Goal: Check status: Check status

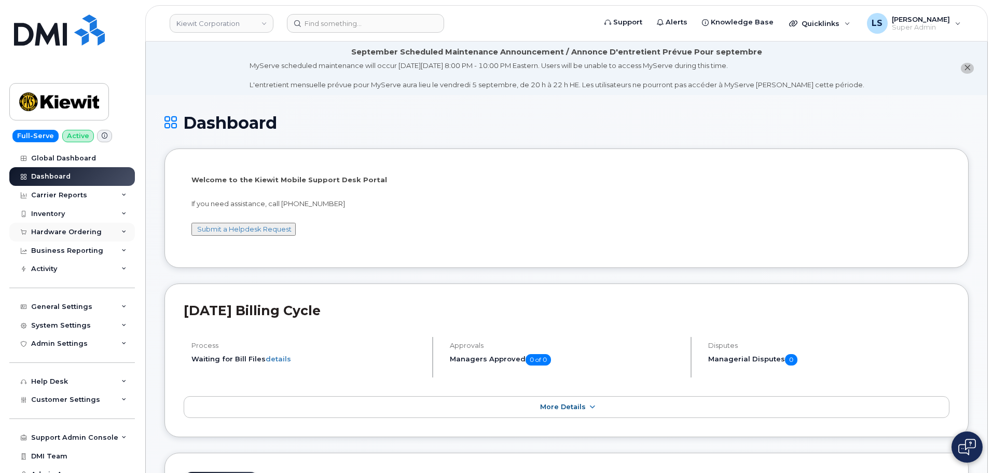
click at [81, 233] on div "Hardware Ordering" at bounding box center [66, 232] width 71 height 8
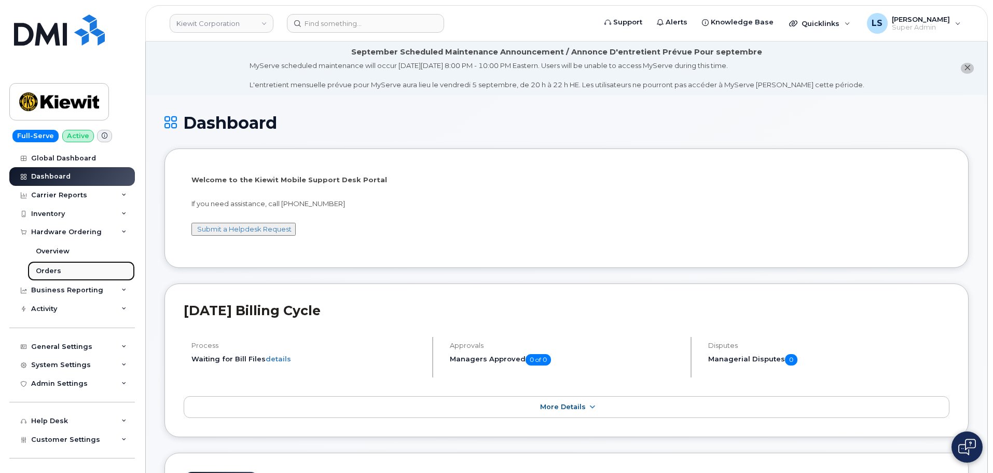
click at [65, 270] on link "Orders" at bounding box center [80, 271] width 107 height 20
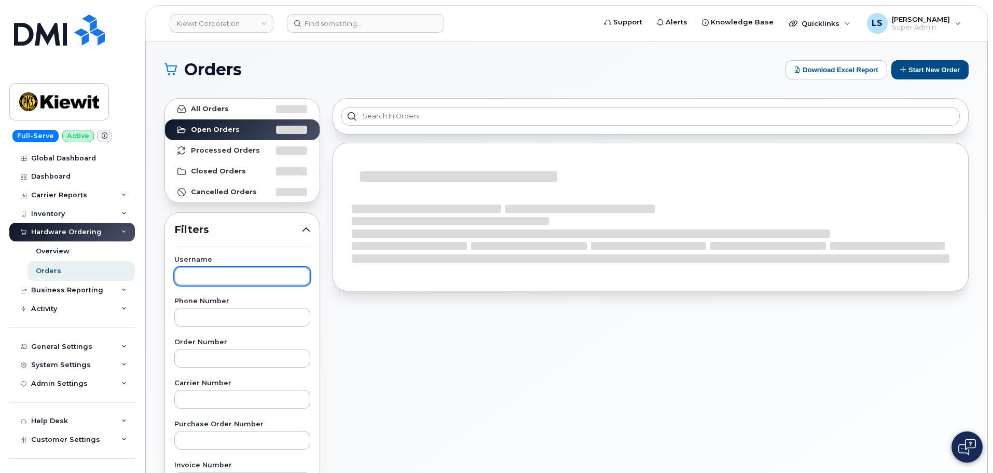
click at [242, 285] on input "text" at bounding box center [242, 276] width 136 height 19
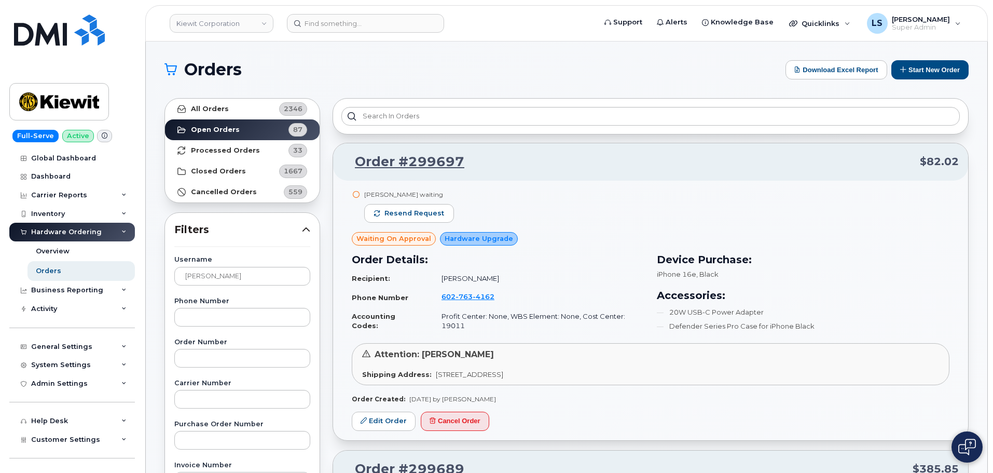
click at [226, 225] on span "Filters" at bounding box center [238, 229] width 128 height 15
click at [205, 106] on strong "All Orders" at bounding box center [210, 109] width 38 height 8
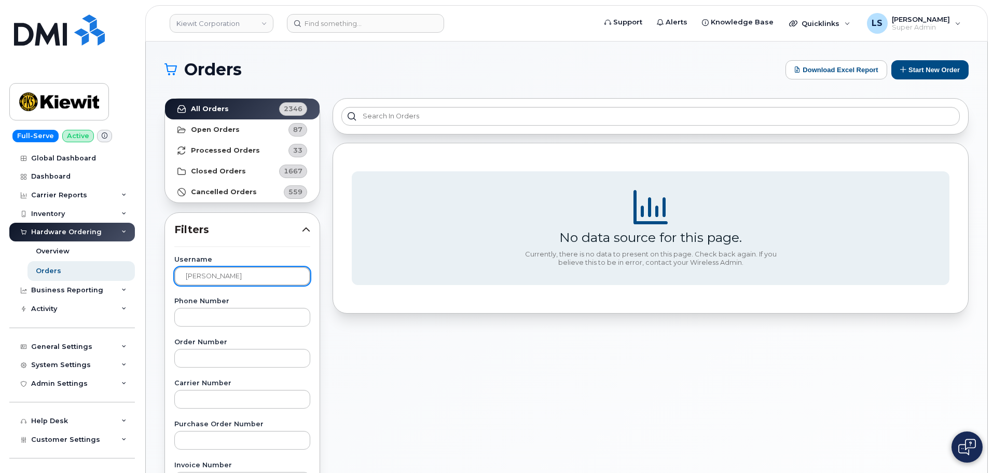
click at [245, 270] on input "[PERSON_NAME]" at bounding box center [242, 276] width 136 height 19
drag, startPoint x: 226, startPoint y: 283, endPoint x: 98, endPoint y: 267, distance: 128.6
click at [146, 266] on div "[PERSON_NAME] Corporation Support Alerts Knowledge Base Quicklinks Suspend / Ca…" at bounding box center [567, 438] width 842 height 792
drag, startPoint x: 217, startPoint y: 220, endPoint x: 228, endPoint y: 272, distance: 52.5
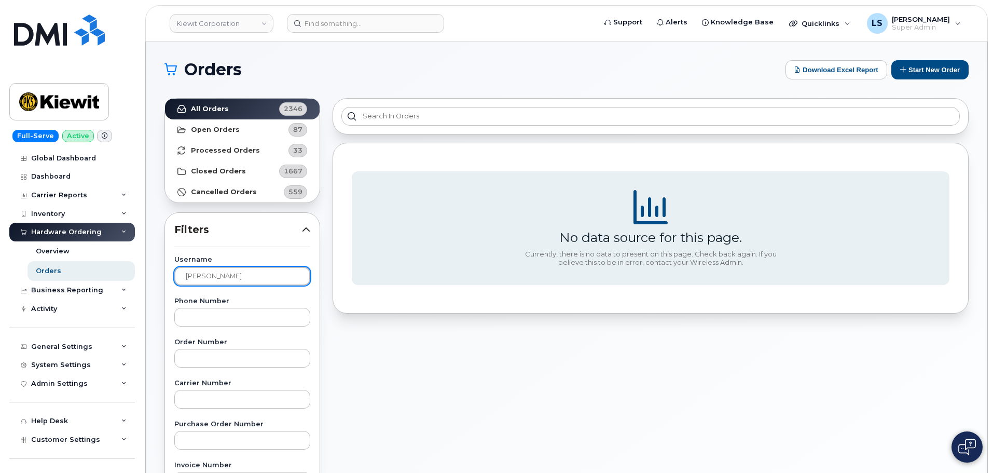
click at [247, 272] on input "[PERSON_NAME]" at bounding box center [242, 276] width 136 height 19
drag, startPoint x: 242, startPoint y: 277, endPoint x: 214, endPoint y: 282, distance: 27.9
click at [240, 276] on input "[PERSON_NAME]" at bounding box center [242, 276] width 136 height 19
click at [205, 277] on input "[PERSON_NAME]" at bounding box center [242, 276] width 136 height 19
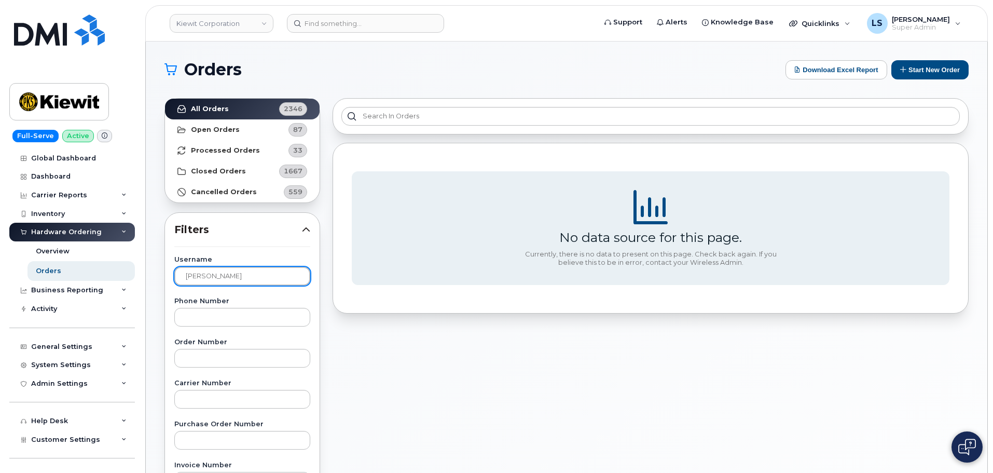
click at [203, 276] on input "[PERSON_NAME]" at bounding box center [242, 276] width 136 height 19
click at [205, 278] on input "[PERSON_NAME]" at bounding box center [242, 276] width 136 height 19
click at [208, 275] on input "[PERSON_NAME]" at bounding box center [242, 276] width 136 height 19
drag, startPoint x: 208, startPoint y: 274, endPoint x: 137, endPoint y: 279, distance: 70.7
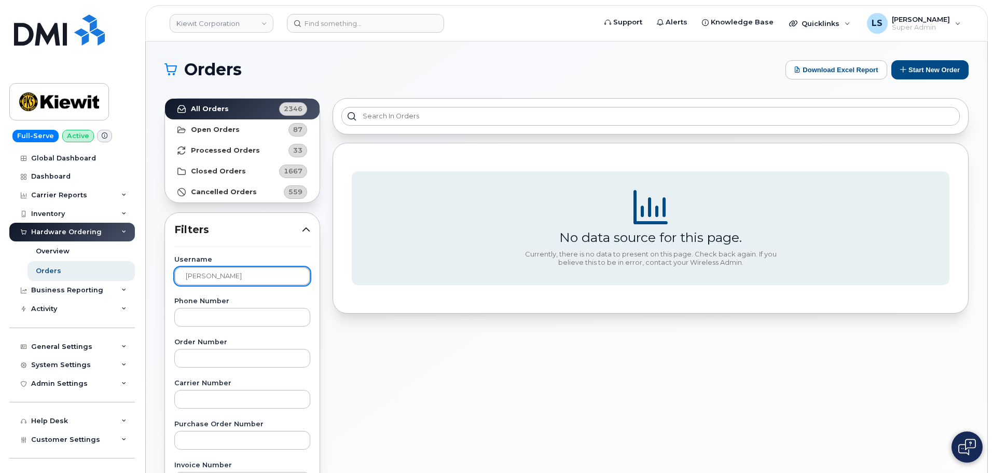
click at [146, 277] on div "[PERSON_NAME] Corporation Support Alerts Knowledge Base Quicklinks Suspend / Ca…" at bounding box center [567, 438] width 842 height 792
drag, startPoint x: 260, startPoint y: 230, endPoint x: 256, endPoint y: 209, distance: 21.8
click at [260, 227] on span "Filters" at bounding box center [238, 229] width 128 height 15
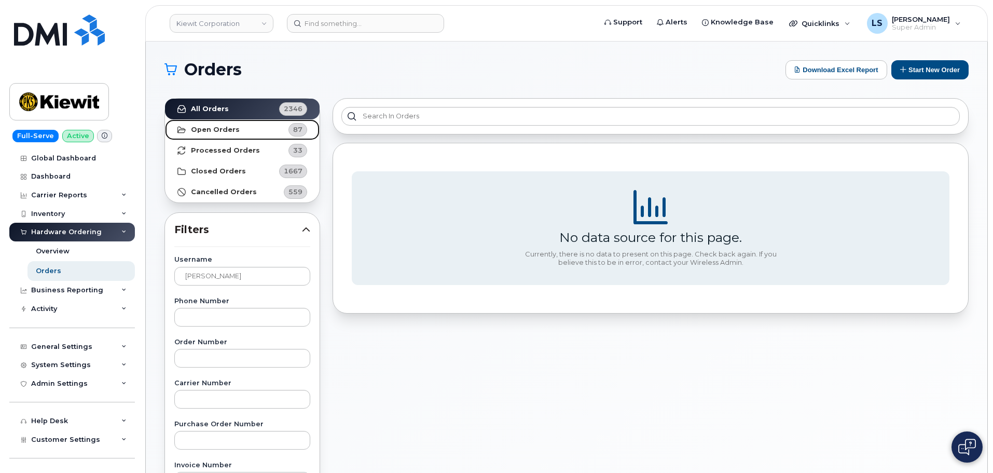
click at [228, 128] on strong "Open Orders" at bounding box center [215, 130] width 49 height 8
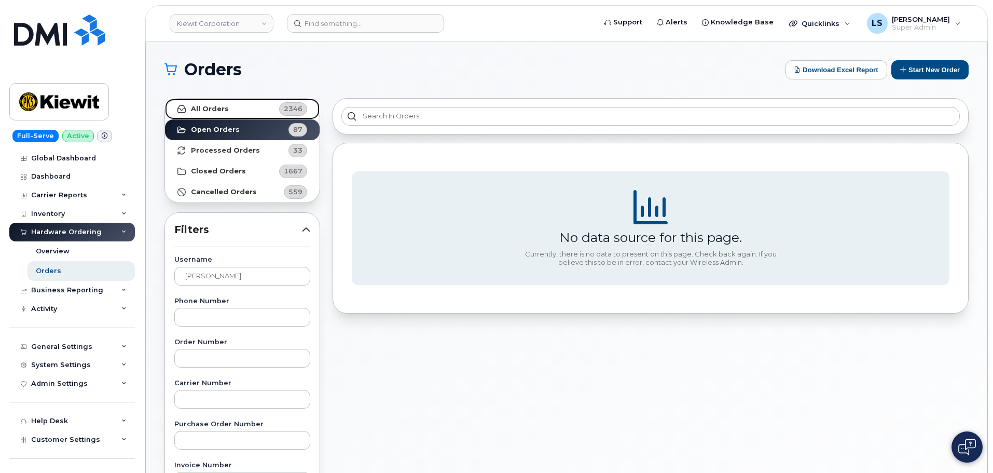
click at [220, 99] on link "All Orders 2346" at bounding box center [242, 109] width 155 height 21
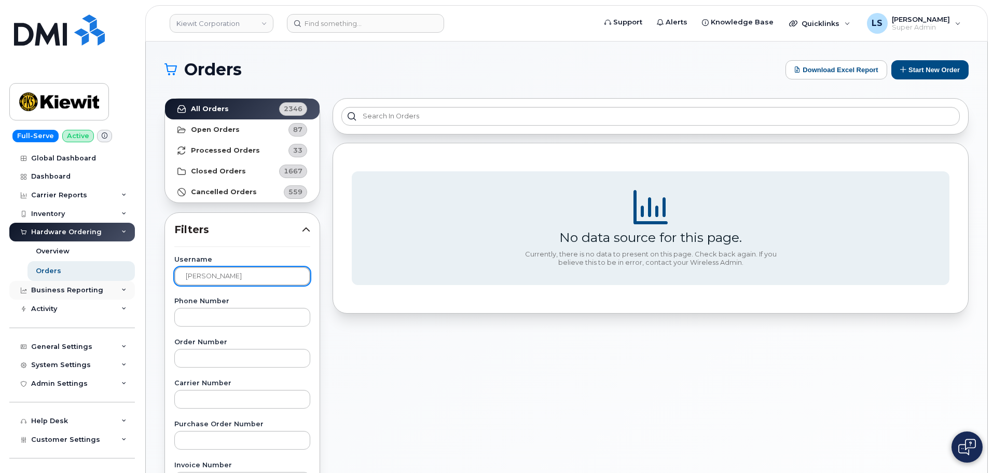
drag, startPoint x: 156, startPoint y: 283, endPoint x: 106, endPoint y: 281, distance: 49.8
click at [146, 281] on div "[PERSON_NAME] Corporation Support Alerts Knowledge Base Quicklinks Suspend / Ca…" at bounding box center [567, 438] width 842 height 792
paste input "[PERSON_NAME]"
type input "[PERSON_NAME]"
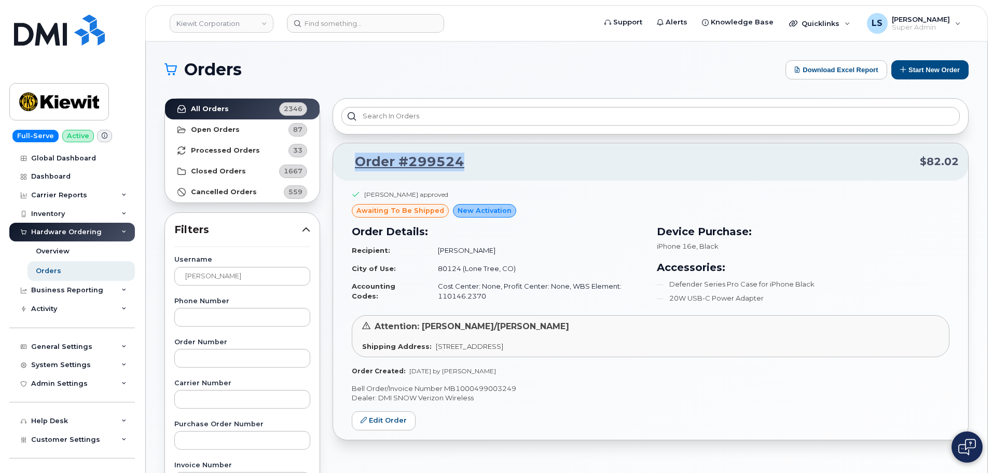
drag, startPoint x: 467, startPoint y: 158, endPoint x: 334, endPoint y: 155, distance: 132.9
click at [334, 155] on div "Order #299524 $82.02" at bounding box center [650, 161] width 635 height 37
copy link "Order #299524"
click at [547, 177] on div "Order #299524 $82.02" at bounding box center [650, 161] width 635 height 37
click at [385, 269] on strong "City of Use:" at bounding box center [374, 268] width 44 height 8
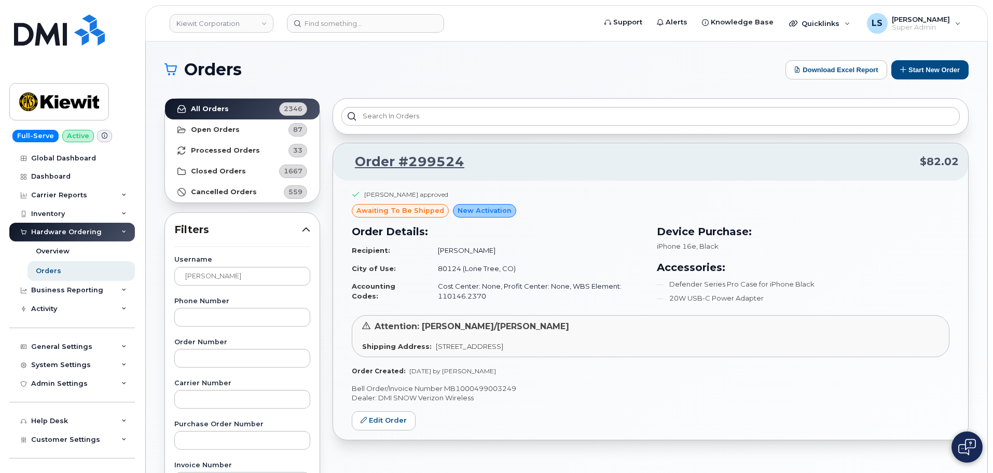
drag, startPoint x: 385, startPoint y: 269, endPoint x: 585, endPoint y: 330, distance: 208.9
click at [589, 325] on div "Attention: [PERSON_NAME]/[PERSON_NAME]" at bounding box center [650, 327] width 577 height 12
click at [387, 392] on p "Bell Order/Invoice Number MB1000499003249" at bounding box center [651, 388] width 598 height 10
drag, startPoint x: 437, startPoint y: 390, endPoint x: 454, endPoint y: 395, distance: 17.7
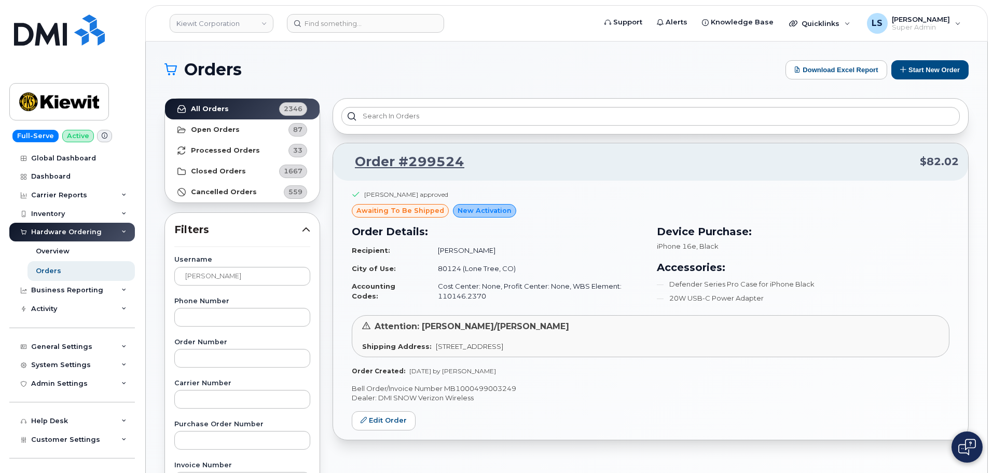
click at [438, 390] on p "Bell Order/Invoice Number MB1000499003249" at bounding box center [651, 388] width 598 height 10
click at [474, 387] on p "Bell Order/Invoice Number MB1000499003249" at bounding box center [651, 388] width 598 height 10
click at [696, 241] on div "iPhone 16e , Black" at bounding box center [803, 246] width 293 height 10
click at [616, 334] on div "Attention: [PERSON_NAME]/[PERSON_NAME] Shipping Address: [STREET_ADDRESS]" at bounding box center [651, 336] width 598 height 42
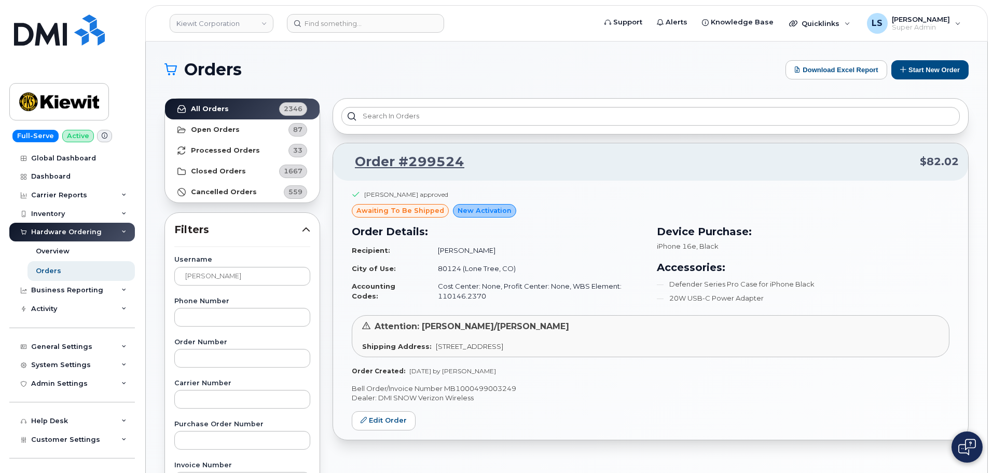
click at [385, 210] on span "awaiting to be shipped" at bounding box center [400, 210] width 88 height 10
click at [422, 204] on div "awaiting to be shipped" at bounding box center [400, 210] width 97 height 13
drag, startPoint x: 432, startPoint y: 271, endPoint x: 457, endPoint y: 287, distance: 28.9
click at [452, 273] on td "80124 (Lone Tree, CO)" at bounding box center [537, 268] width 216 height 18
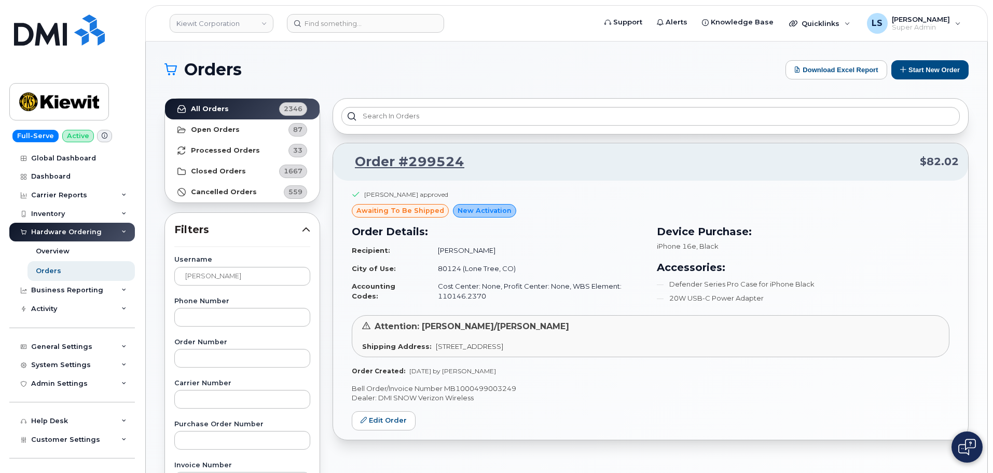
click at [411, 288] on td "Accounting Codes:" at bounding box center [390, 290] width 77 height 27
drag, startPoint x: 431, startPoint y: 345, endPoint x: 679, endPoint y: 361, distance: 249.0
click at [673, 363] on div "[PERSON_NAME] approved awaiting to be shipped New Activation Order Details: Rec…" at bounding box center [651, 282] width 598 height 185
drag, startPoint x: 650, startPoint y: 316, endPoint x: 508, endPoint y: 369, distance: 151.4
click at [650, 316] on div "Attention: [PERSON_NAME]/[PERSON_NAME] Shipping Address: [STREET_ADDRESS]" at bounding box center [651, 336] width 598 height 42
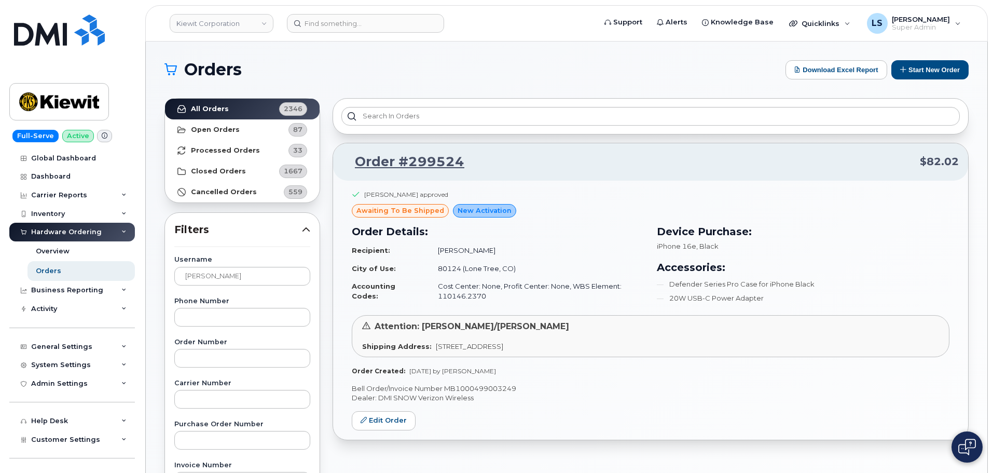
drag, startPoint x: 430, startPoint y: 347, endPoint x: 642, endPoint y: 344, distance: 211.7
click at [642, 345] on div "Shipping Address: [STREET_ADDRESS]" at bounding box center [650, 346] width 577 height 10
copy span "[STREET_ADDRESS]"
click at [649, 344] on div "Shipping Address: [STREET_ADDRESS]" at bounding box center [650, 346] width 577 height 10
drag, startPoint x: 434, startPoint y: 252, endPoint x: 497, endPoint y: 253, distance: 62.8
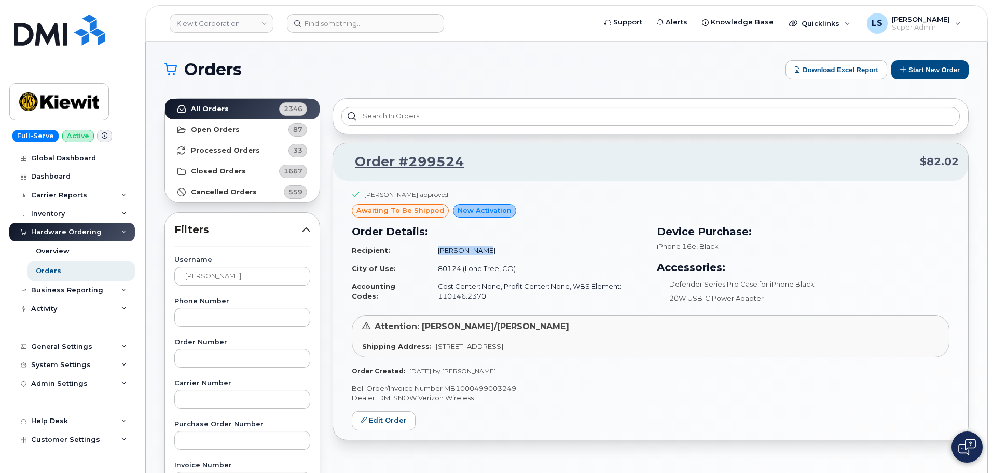
click at [497, 253] on td "[PERSON_NAME]" at bounding box center [537, 250] width 216 height 18
copy td "[PERSON_NAME]"
click at [432, 244] on td "[PERSON_NAME]" at bounding box center [537, 250] width 216 height 18
click at [517, 271] on td "80124 (Lone Tree, CO)" at bounding box center [537, 268] width 216 height 18
drag, startPoint x: 423, startPoint y: 327, endPoint x: 534, endPoint y: 325, distance: 111.0
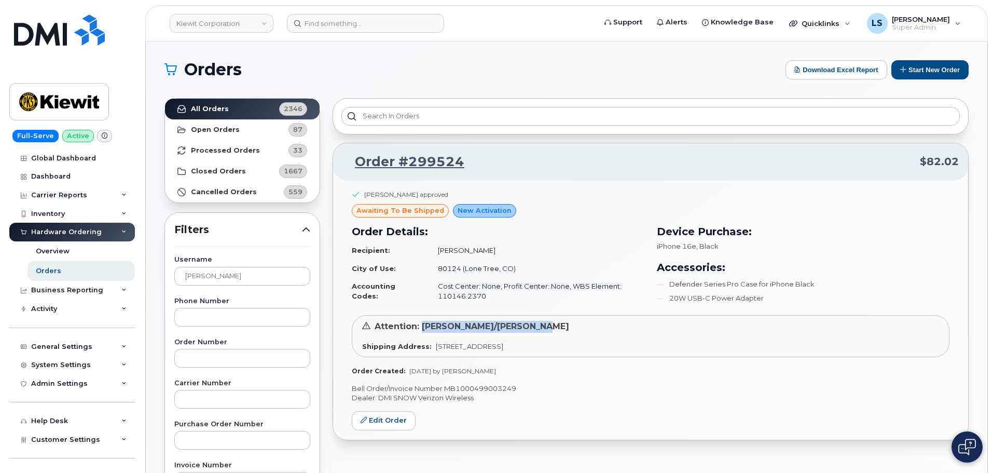
click at [534, 325] on div "Attention: [PERSON_NAME]/[PERSON_NAME]" at bounding box center [650, 327] width 577 height 12
click at [470, 269] on td "80124 (Lone Tree, CO)" at bounding box center [537, 268] width 216 height 18
click at [503, 269] on td "80124 (Lone Tree, CO)" at bounding box center [537, 268] width 216 height 18
click at [548, 255] on td "[PERSON_NAME]" at bounding box center [537, 250] width 216 height 18
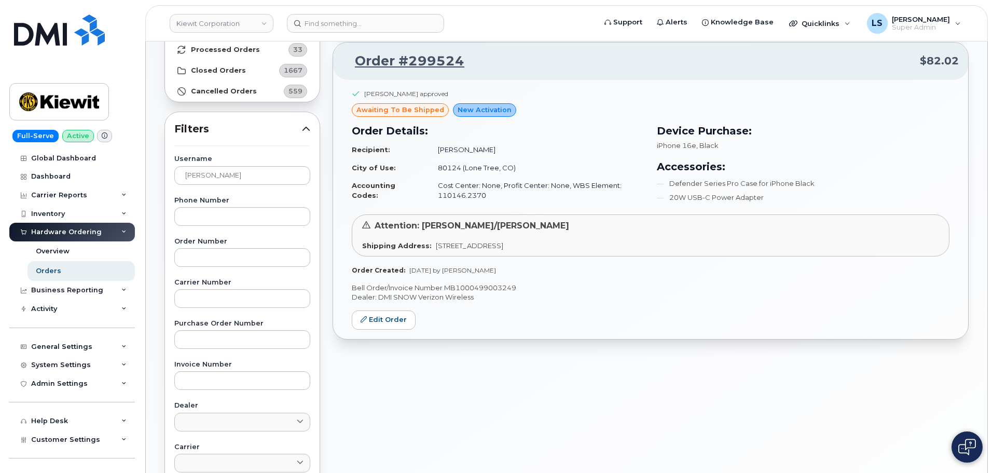
scroll to position [104, 0]
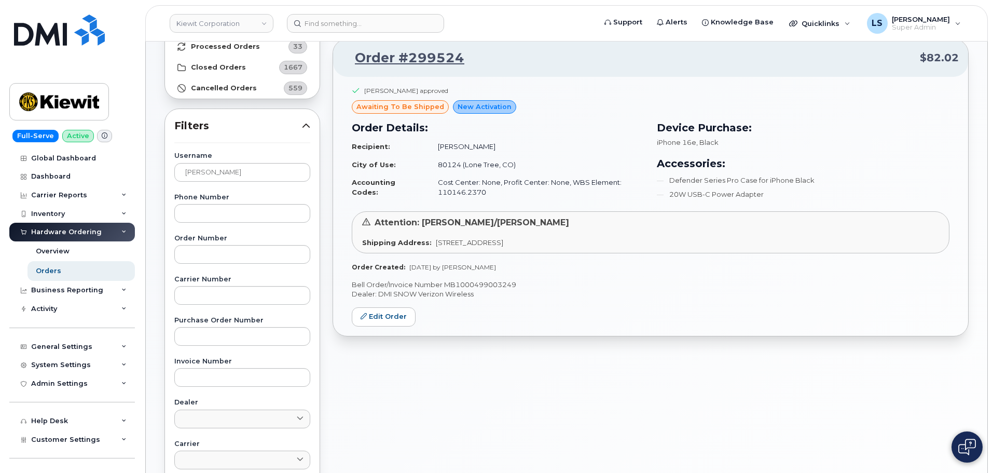
click at [445, 245] on span "[STREET_ADDRESS]" at bounding box center [469, 242] width 67 height 8
click at [526, 253] on div "[PERSON_NAME] approved awaiting to be shipped New Activation Order Details: Rec…" at bounding box center [651, 178] width 598 height 185
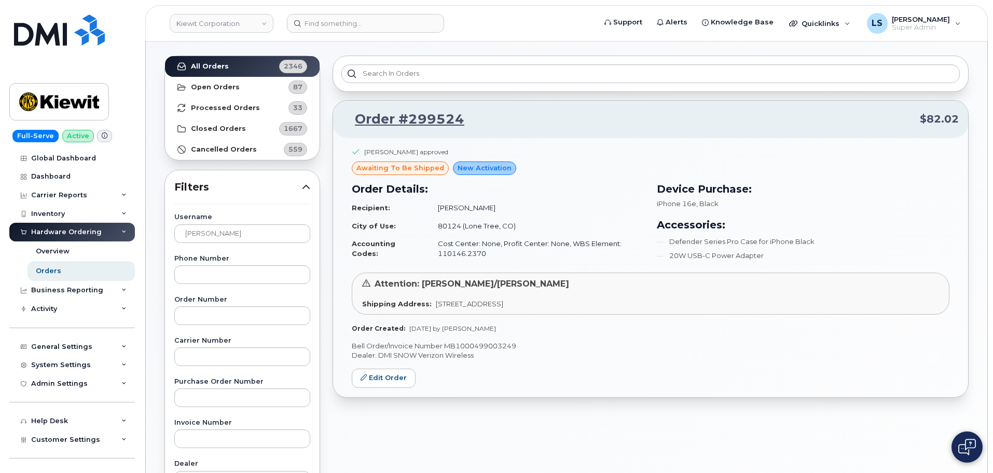
scroll to position [0, 0]
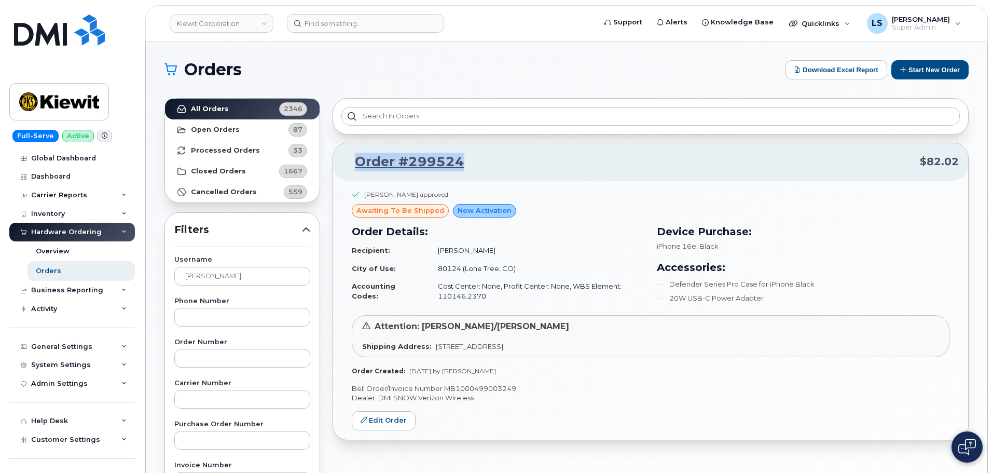
drag, startPoint x: 444, startPoint y: 171, endPoint x: 349, endPoint y: 161, distance: 94.9
click at [350, 159] on p "Order #299524 $82.02" at bounding box center [650, 162] width 616 height 19
copy link "Order #299524"
